Goal: Task Accomplishment & Management: Manage account settings

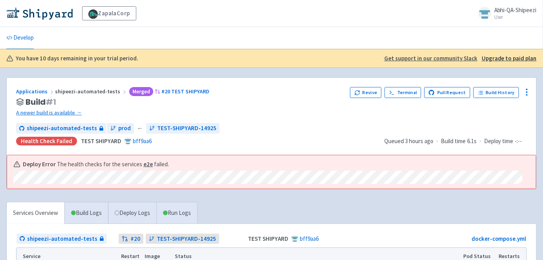
click at [493, 12] on link "Abhi-QA-Shipeezi User" at bounding box center [505, 13] width 63 height 13
click at [500, 34] on icon at bounding box center [501, 33] width 6 height 6
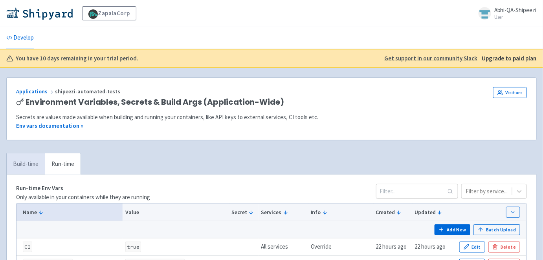
click at [27, 163] on link "Build-time" at bounding box center [26, 165] width 38 height 22
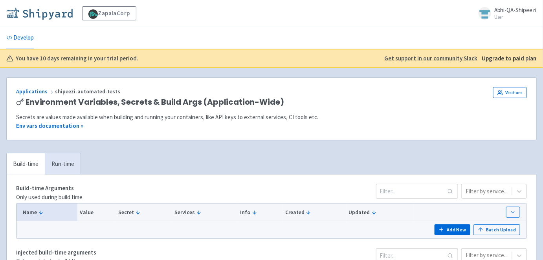
click at [55, 16] on img at bounding box center [39, 13] width 66 height 13
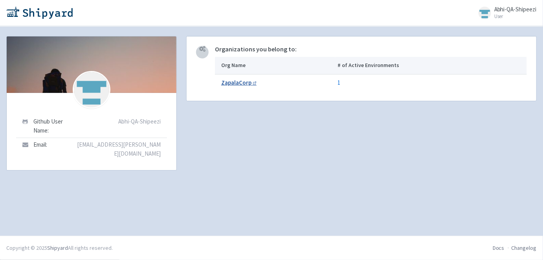
click at [239, 85] on b "ZapalaCorp" at bounding box center [236, 82] width 30 height 7
click at [503, 11] on span "Abhi-QA-Shipeezi" at bounding box center [515, 8] width 42 height 7
click at [409, 24] on div "Abhi-QA-Shipeezi User Profile Sign out" at bounding box center [271, 13] width 543 height 26
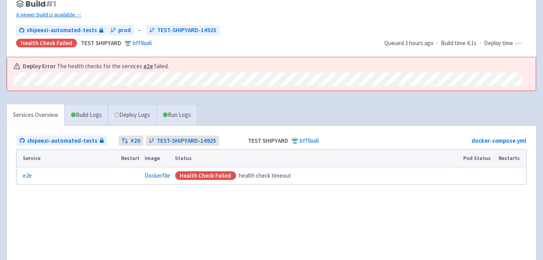
scroll to position [104, 0]
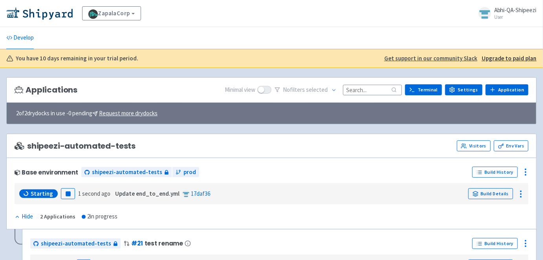
click at [500, 7] on span "Abhi-QA-Shipeezi" at bounding box center [515, 9] width 42 height 7
click at [512, 30] on link "Profile" at bounding box center [513, 34] width 45 height 12
click at [130, 11] on link "ZapalaCorp" at bounding box center [111, 13] width 59 height 14
click at [126, 33] on link "View Organizations" at bounding box center [118, 34] width 72 height 12
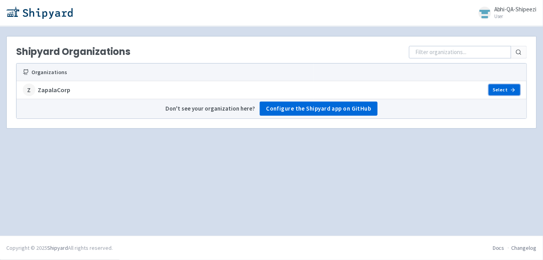
click at [491, 90] on link "Select" at bounding box center [504, 89] width 31 height 11
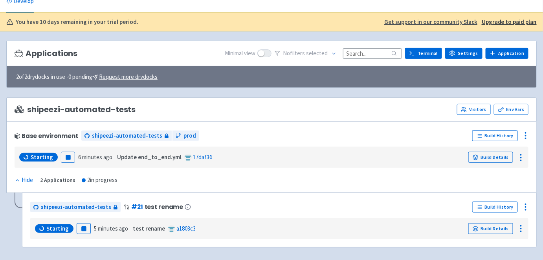
scroll to position [65, 0]
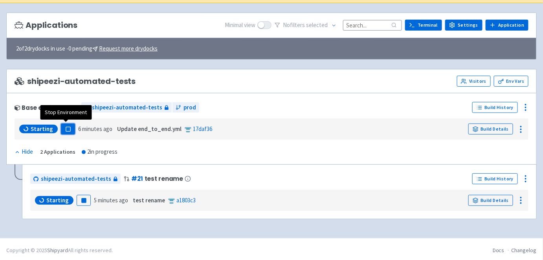
click at [66, 127] on rect "button" at bounding box center [68, 129] width 4 height 4
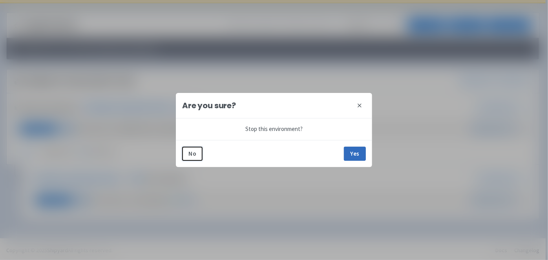
click at [354, 149] on button "Yes" at bounding box center [355, 154] width 22 height 14
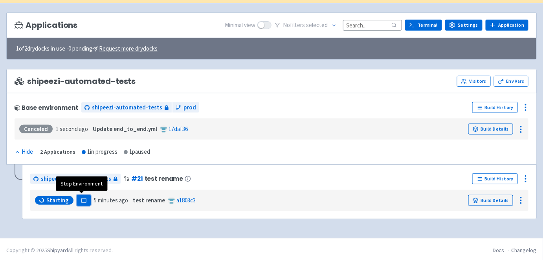
click at [81, 200] on rect "button" at bounding box center [83, 201] width 4 height 4
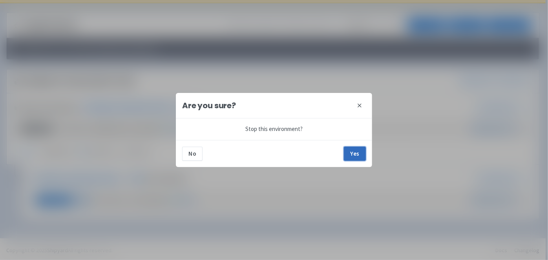
click at [356, 157] on button "Yes" at bounding box center [355, 154] width 22 height 14
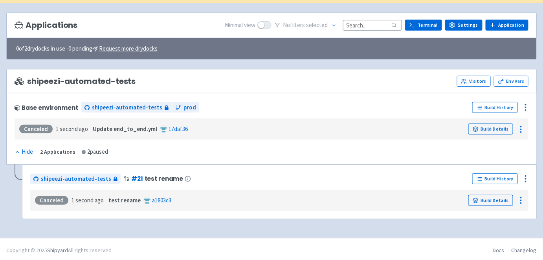
scroll to position [40, 0]
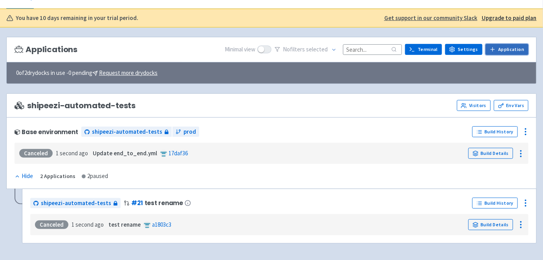
click at [496, 46] on icon at bounding box center [492, 49] width 6 height 6
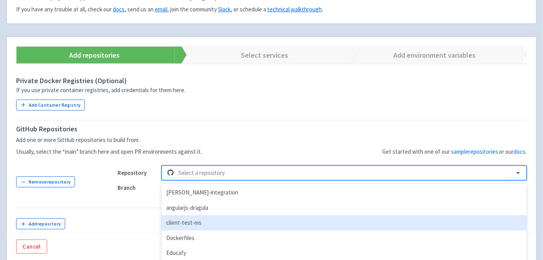
scroll to position [152, 0]
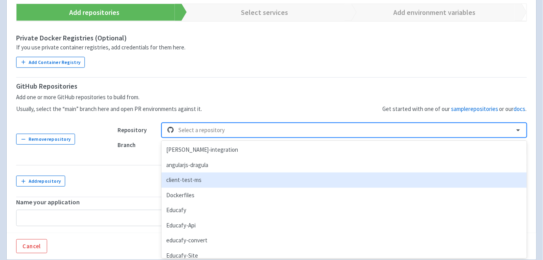
click at [220, 138] on div "option client-test-ms focused, 3 of 95. 95 results available. Use Up and Down t…" at bounding box center [343, 130] width 365 height 15
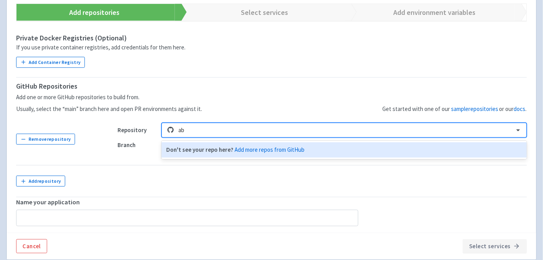
type input "a"
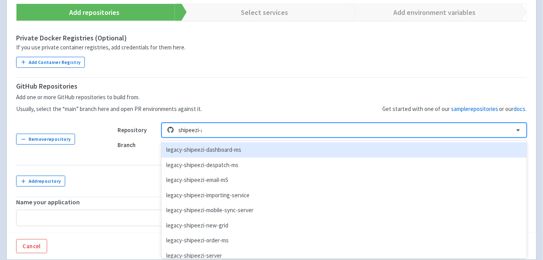
type input "shipeezi-au"
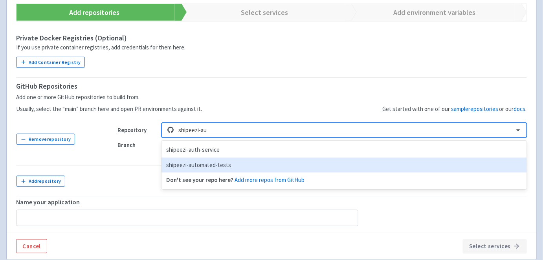
click at [209, 163] on div "shipeezi-automated-tests" at bounding box center [343, 165] width 365 height 15
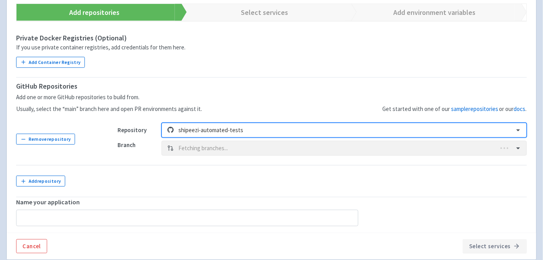
type input "shipeezi-automated-tests-2"
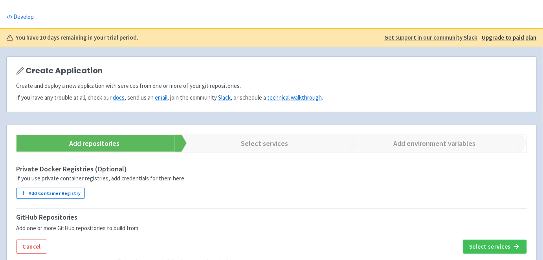
scroll to position [20, 0]
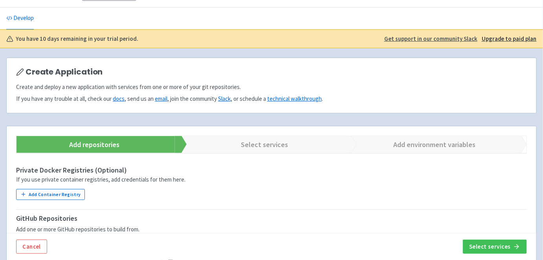
click at [246, 142] on link "Select services" at bounding box center [260, 144] width 170 height 17
click at [502, 253] on button "Select services" at bounding box center [495, 247] width 64 height 14
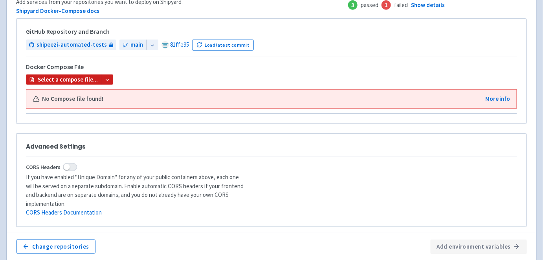
scroll to position [189, 0]
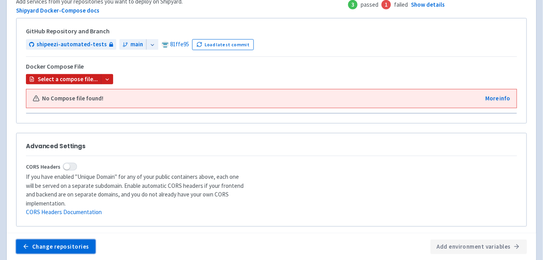
click at [84, 240] on button "Change repositories" at bounding box center [55, 247] width 79 height 14
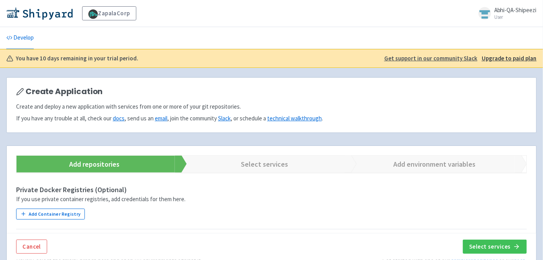
scroll to position [189, 0]
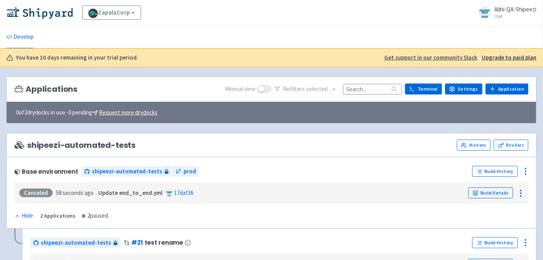
scroll to position [65, 0]
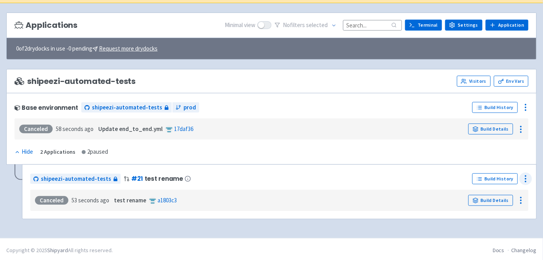
click at [529, 176] on icon at bounding box center [525, 178] width 9 height 9
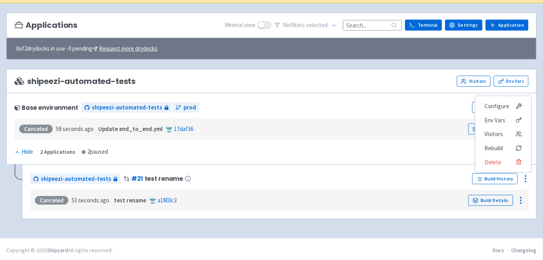
click at [443, 153] on div "Base environment shipeezi-automated-tests prod Build History Canceled 58 second…" at bounding box center [271, 129] width 530 height 72
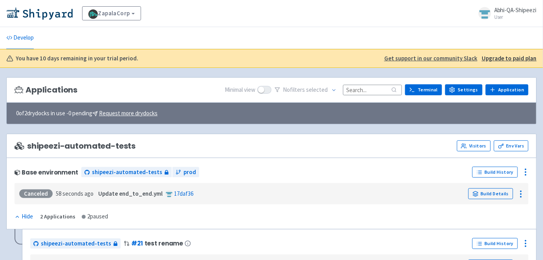
scroll to position [0, 0]
click at [467, 87] on link "Settings" at bounding box center [463, 89] width 37 height 11
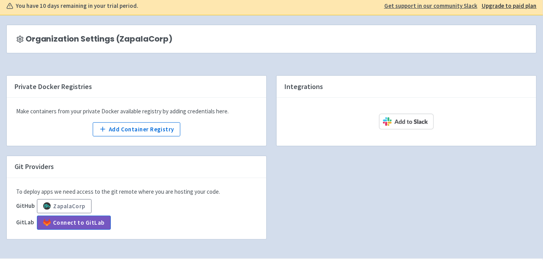
scroll to position [73, 0]
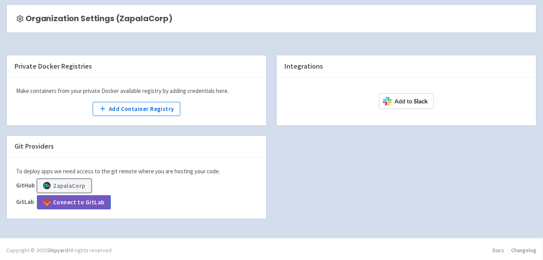
click at [76, 187] on button "ZapalaCorp" at bounding box center [64, 186] width 55 height 14
click at [324, 192] on div "Private Docker Registries Make containers from your private Docker available re…" at bounding box center [272, 142] width 540 height 174
click at [73, 183] on button "ZapalaCorp" at bounding box center [64, 186] width 55 height 14
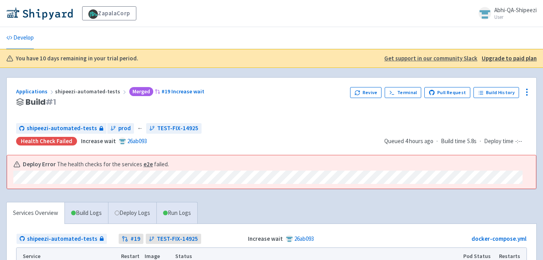
scroll to position [49, 0]
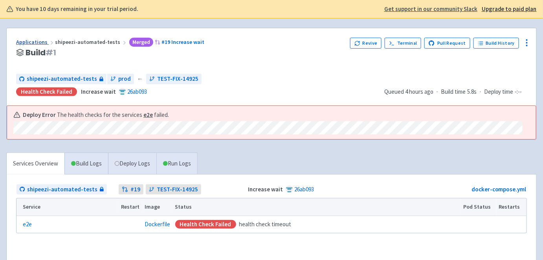
click at [28, 39] on link "Applications" at bounding box center [35, 41] width 39 height 7
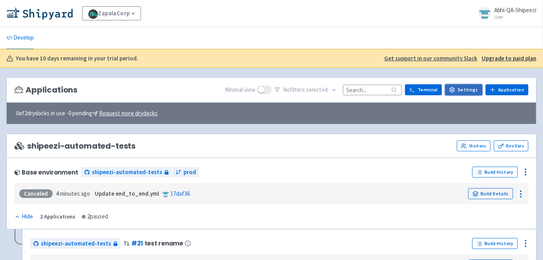
click at [473, 88] on link "Settings" at bounding box center [463, 89] width 37 height 11
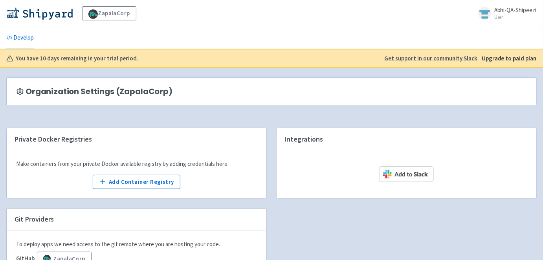
scroll to position [73, 0]
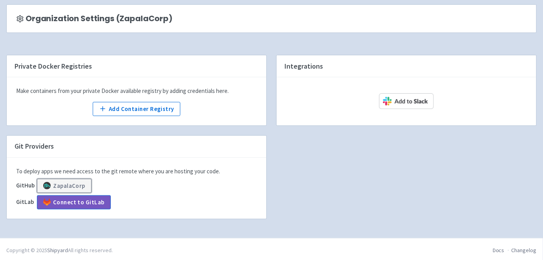
click at [74, 186] on button "ZapalaCorp" at bounding box center [64, 186] width 55 height 14
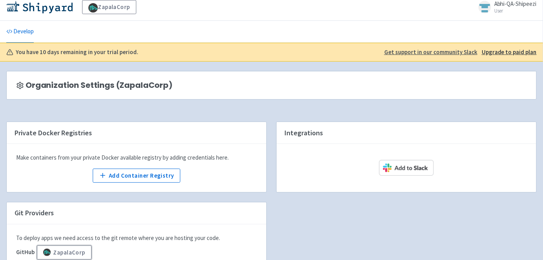
scroll to position [0, 0]
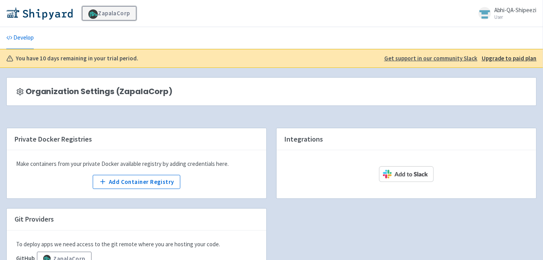
click at [117, 11] on link "ZapalaCorp" at bounding box center [109, 13] width 54 height 14
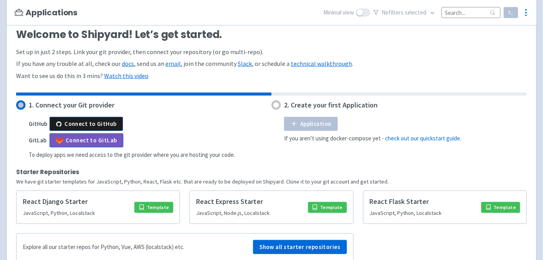
scroll to position [116, 0]
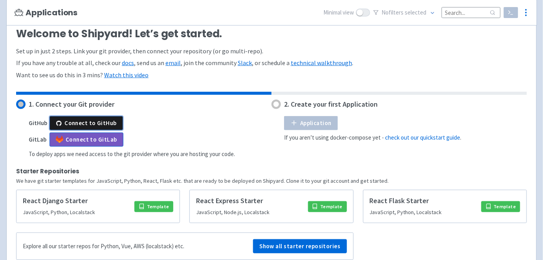
click at [86, 121] on button "Connect to GitHub" at bounding box center [85, 123] width 73 height 14
click at [20, 100] on span at bounding box center [20, 104] width 9 height 9
click at [66, 121] on button "Connect to GitHub" at bounding box center [85, 123] width 73 height 14
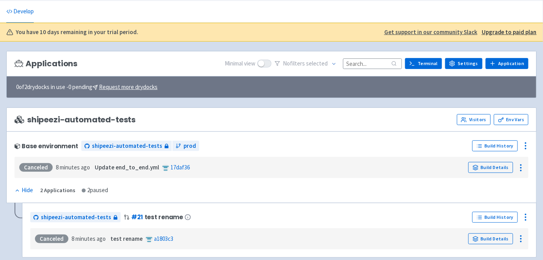
scroll to position [27, 0]
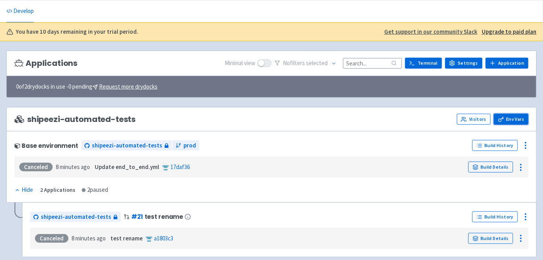
click at [495, 118] on link "Env Vars" at bounding box center [511, 119] width 35 height 11
